Goal: Task Accomplishment & Management: Use online tool/utility

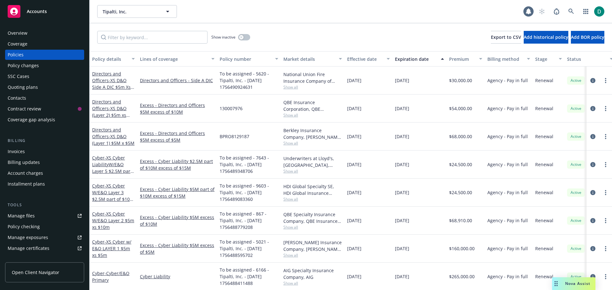
scroll to position [0, 98]
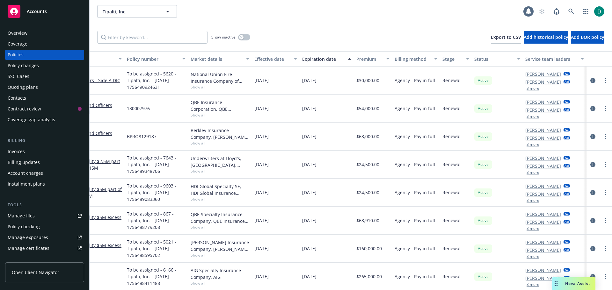
click at [577, 282] on span "Nova Assist" at bounding box center [577, 283] width 25 height 5
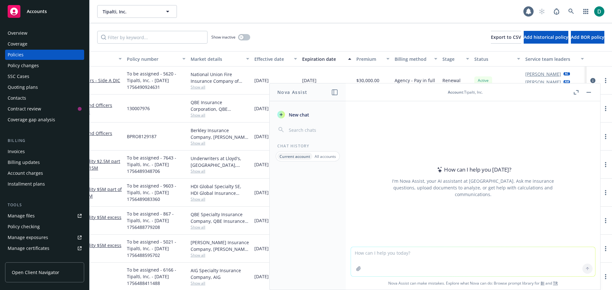
click at [407, 255] on textarea at bounding box center [473, 261] width 244 height 29
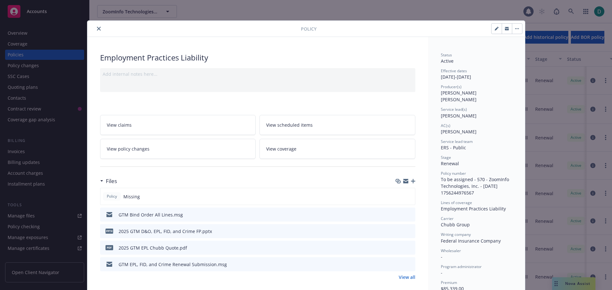
drag, startPoint x: 97, startPoint y: 28, endPoint x: 99, endPoint y: 21, distance: 6.9
click at [97, 28] on icon "close" at bounding box center [99, 29] width 4 height 4
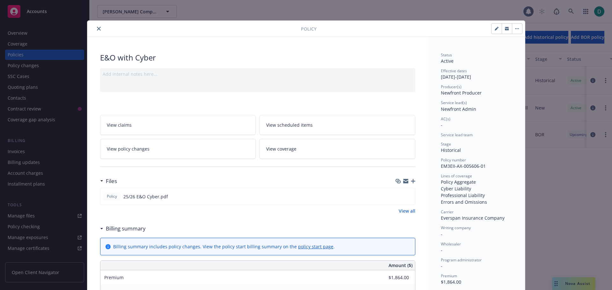
click at [98, 27] on icon "close" at bounding box center [99, 29] width 4 height 4
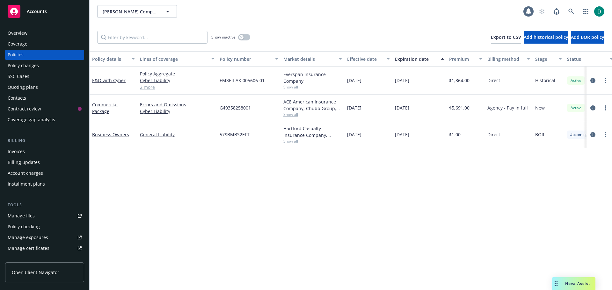
click at [99, 108] on div "Commercial Package" at bounding box center [113, 107] width 43 height 13
click at [103, 109] on link "Commercial Package" at bounding box center [105, 108] width 26 height 13
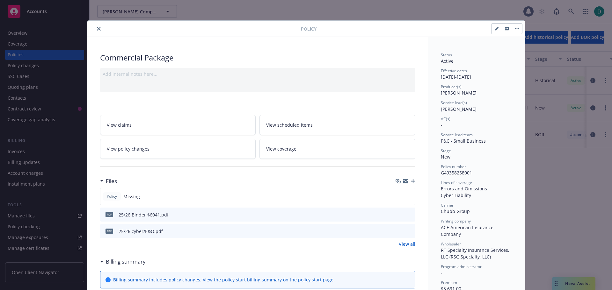
click at [98, 32] on div at bounding box center [195, 29] width 211 height 8
click at [97, 28] on icon "close" at bounding box center [99, 29] width 4 height 4
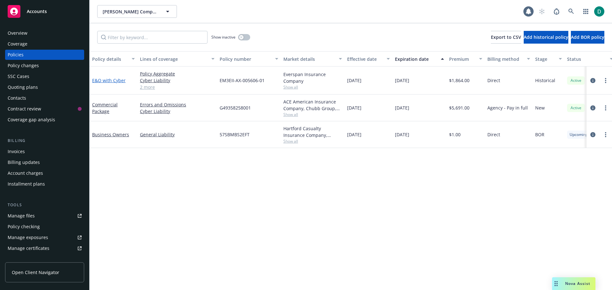
click at [108, 80] on link "E&O with Cyber" at bounding box center [108, 80] width 33 height 6
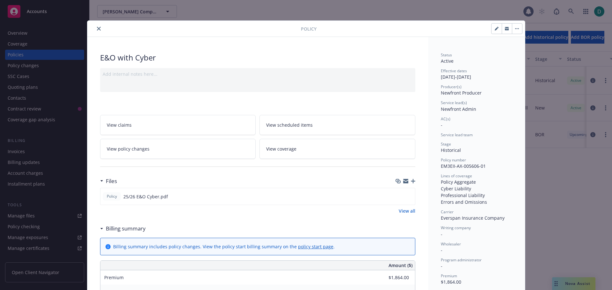
scroll to position [19, 0]
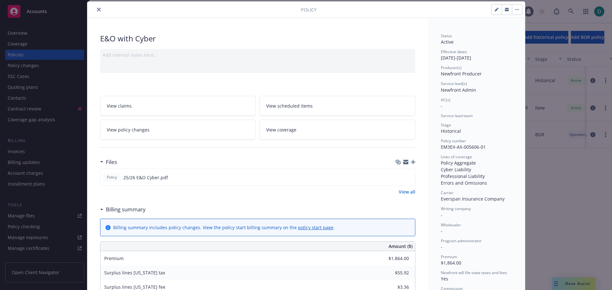
click at [495, 9] on icon "button" at bounding box center [497, 10] width 4 height 4
select select "HISTORICAL"
select select "other"
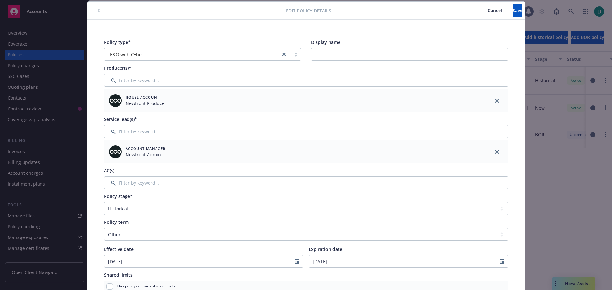
drag, startPoint x: 495, startPoint y: 100, endPoint x: 409, endPoint y: 97, distance: 86.8
click at [495, 100] on icon "close" at bounding box center [497, 101] width 4 height 4
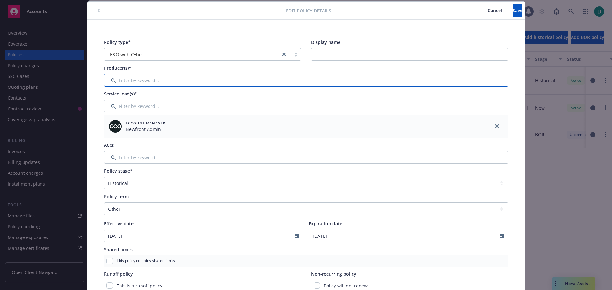
click at [164, 85] on input "Filter by keyword..." at bounding box center [306, 80] width 404 height 13
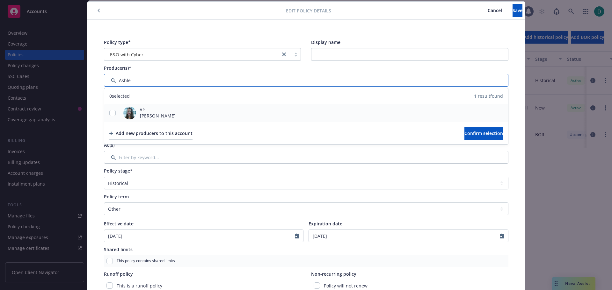
type input "Ashle"
click at [109, 114] on input "checkbox" at bounding box center [112, 113] width 6 height 6
checkbox input "true"
click at [464, 138] on button "Confirm selection" at bounding box center [483, 133] width 39 height 13
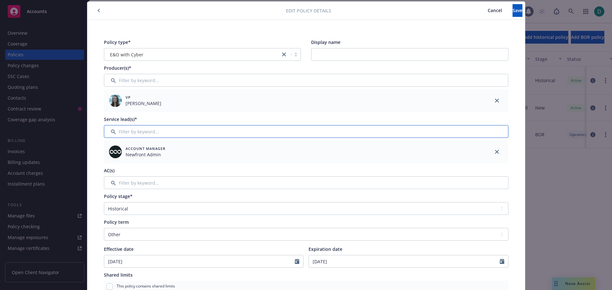
click at [136, 135] on input "Filter by keyword..." at bounding box center [306, 131] width 404 height 13
click at [495, 154] on icon "close" at bounding box center [497, 152] width 4 height 4
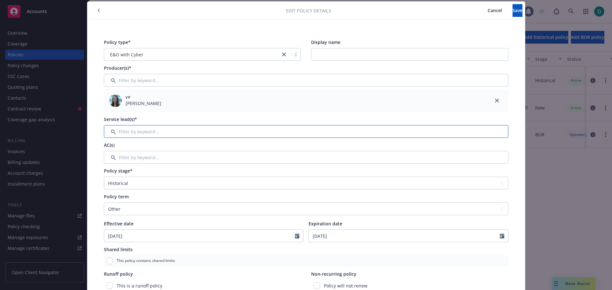
click at [120, 129] on input "Filter by keyword..." at bounding box center [306, 131] width 404 height 13
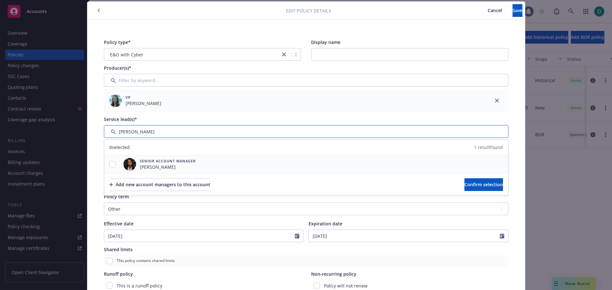
type input "[PERSON_NAME]"
click at [111, 164] on input "checkbox" at bounding box center [112, 164] width 6 height 6
checkbox input "true"
click at [477, 186] on span "Confirm selection" at bounding box center [483, 185] width 39 height 6
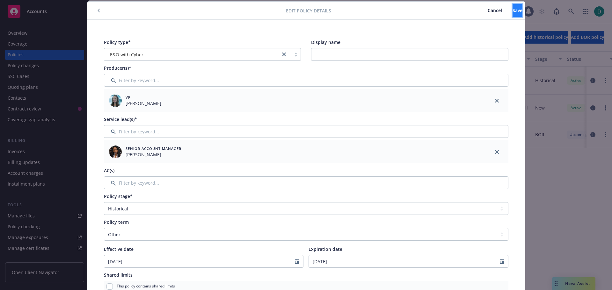
click at [513, 8] on span "Save" at bounding box center [518, 10] width 10 height 6
click at [488, 11] on span "Cancel" at bounding box center [495, 10] width 14 height 6
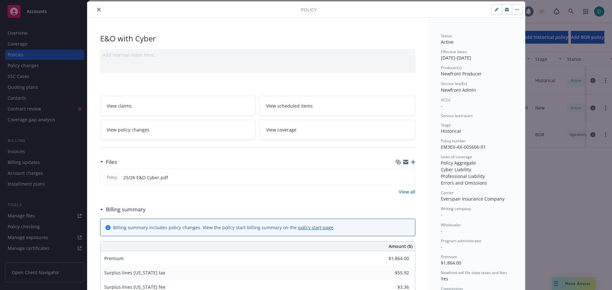
click at [495, 11] on icon "button" at bounding box center [497, 10] width 4 height 4
select select "HISTORICAL"
select select "other"
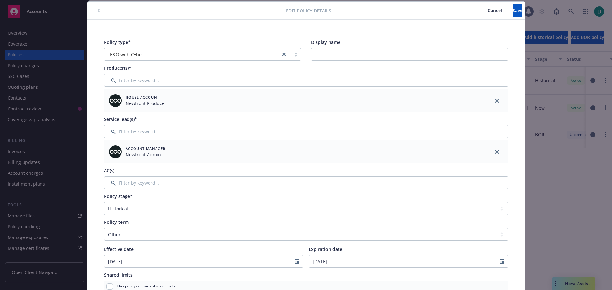
drag, startPoint x: 493, startPoint y: 100, endPoint x: 218, endPoint y: 86, distance: 275.4
click at [495, 100] on icon "close" at bounding box center [497, 101] width 4 height 4
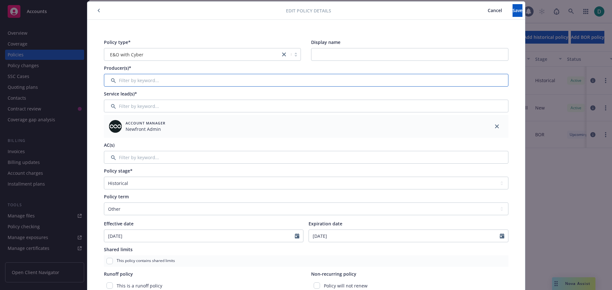
click at [193, 82] on input "Filter by keyword..." at bounding box center [306, 80] width 404 height 13
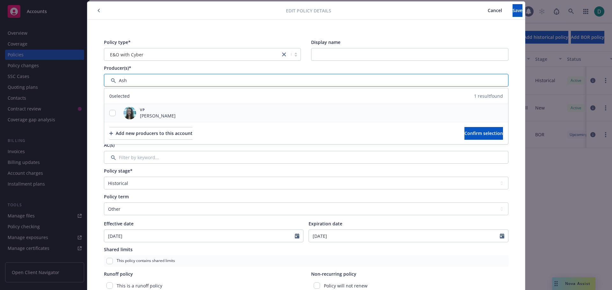
type input "Ash"
click at [114, 113] on div at bounding box center [112, 113] width 17 height 7
click at [112, 113] on input "checkbox" at bounding box center [112, 113] width 6 height 6
checkbox input "true"
drag, startPoint x: 460, startPoint y: 132, endPoint x: 447, endPoint y: 130, distance: 12.6
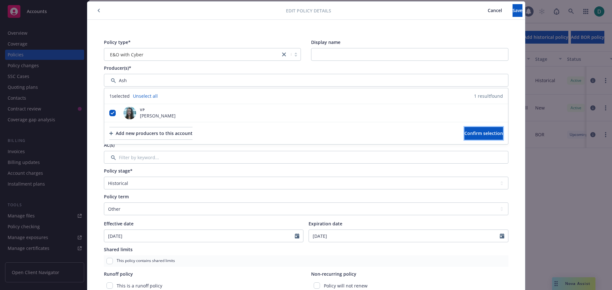
click at [464, 132] on span "Confirm selection" at bounding box center [483, 133] width 39 height 6
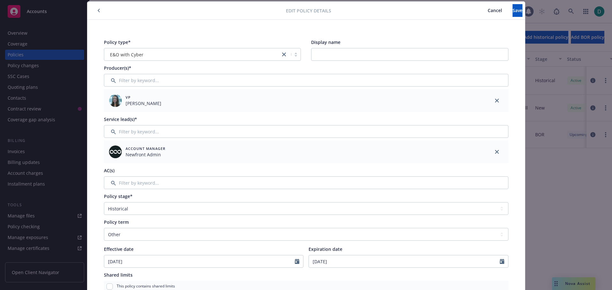
drag, startPoint x: 496, startPoint y: 151, endPoint x: 481, endPoint y: 149, distance: 14.9
click at [495, 151] on icon "close" at bounding box center [497, 152] width 4 height 4
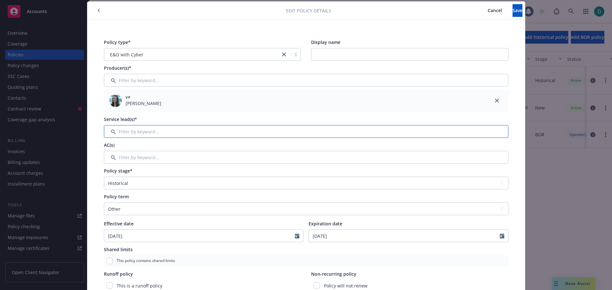
click at [150, 128] on input "Filter by keyword..." at bounding box center [306, 131] width 404 height 13
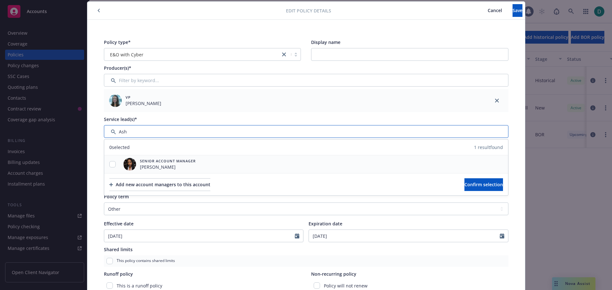
type input "Ash"
drag, startPoint x: 108, startPoint y: 167, endPoint x: 320, endPoint y: 175, distance: 211.5
click at [109, 167] on input "checkbox" at bounding box center [112, 164] width 6 height 6
checkbox input "true"
click at [486, 184] on span "Confirm selection" at bounding box center [483, 185] width 39 height 6
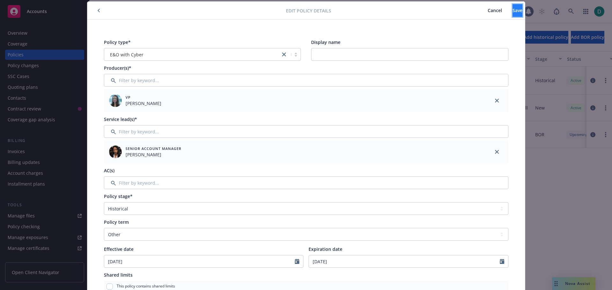
click at [513, 9] on button "Save" at bounding box center [518, 10] width 10 height 13
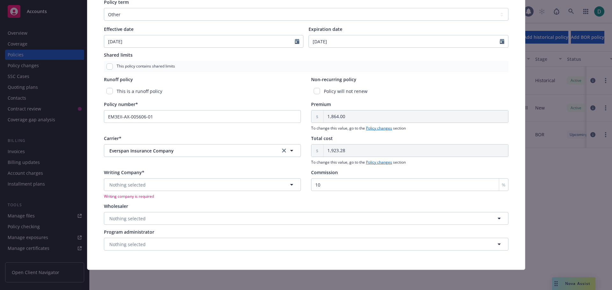
scroll to position [240, 0]
click at [141, 190] on button "Nothing selected" at bounding box center [202, 184] width 197 height 13
click at [141, 203] on strong "Everspan Indemnity Insurance Company" at bounding box center [155, 203] width 88 height 6
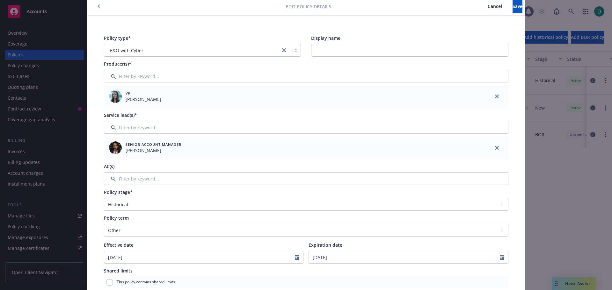
scroll to position [0, 0]
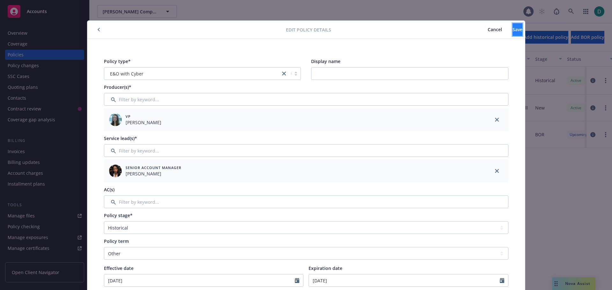
click at [513, 31] on span "Save" at bounding box center [518, 29] width 10 height 6
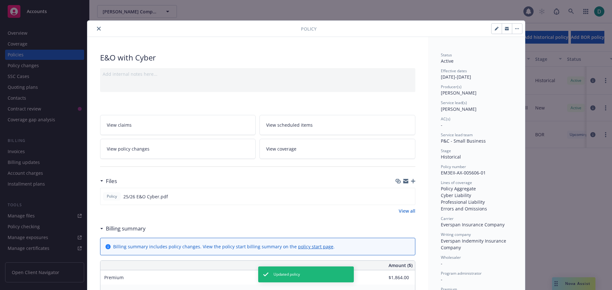
click at [97, 28] on icon "close" at bounding box center [99, 29] width 4 height 4
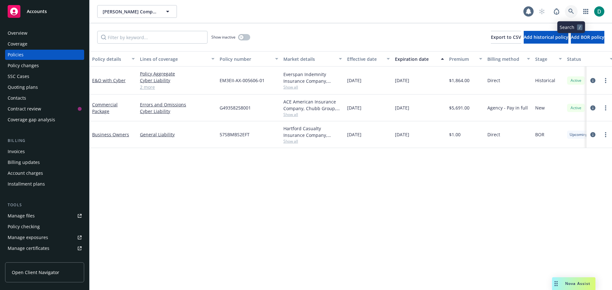
click at [574, 13] on link at bounding box center [571, 11] width 13 height 13
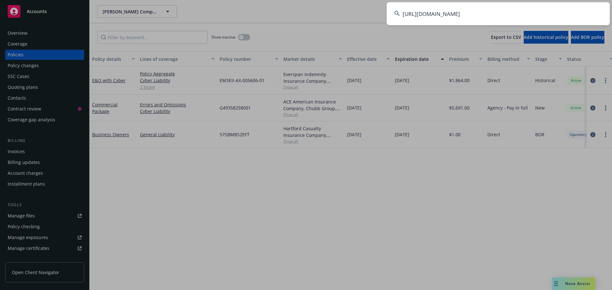
scroll to position [0, 158]
type input "[URL][DOMAIN_NAME]"
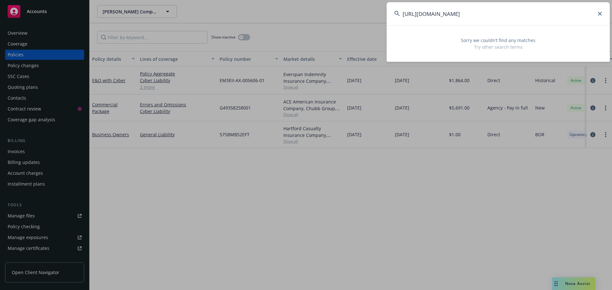
scroll to position [0, 0]
